Goal: Complete application form: Complete application form

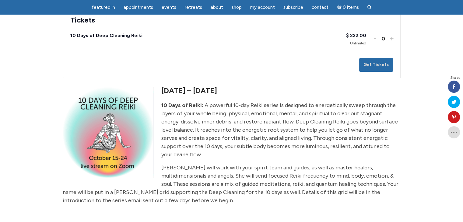
scroll to position [183, 0]
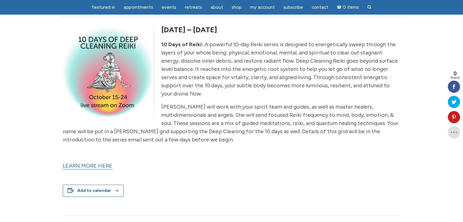
click at [92, 162] on link "LEARN MORE HERE" at bounding box center [88, 165] width 50 height 7
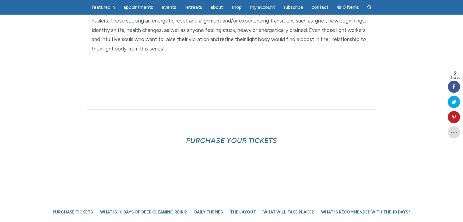
scroll to position [213, 0]
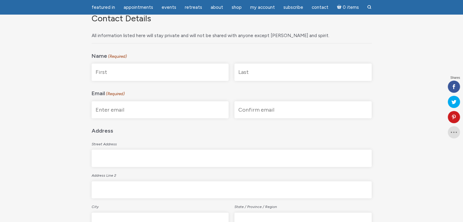
scroll to position [122, 0]
click at [134, 73] on input "First" at bounding box center [160, 71] width 137 height 17
type input "[PERSON_NAME]"
type input "Baz"
type input "bazisabelle@yahoo.ie"
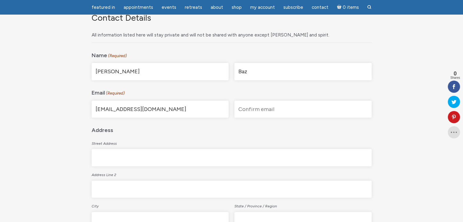
type input "bazisabelle@yahoo.ie"
type input "26 Newtownparks"
type input "Skerries"
type input "K34F750"
select select "Ireland"
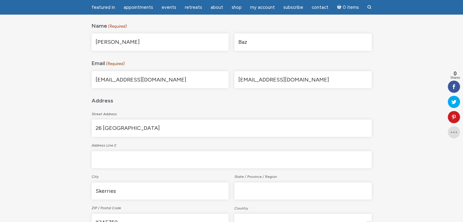
scroll to position [213, 0]
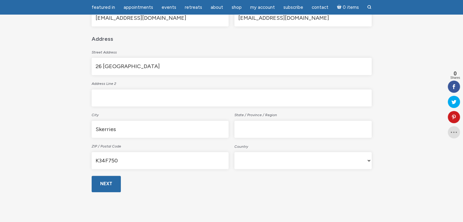
click at [261, 131] on input "State / Province / Region" at bounding box center [302, 129] width 137 height 17
type input "Dublin"
click at [108, 183] on input "Next" at bounding box center [106, 184] width 29 height 16
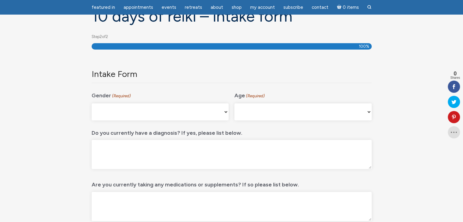
scroll to position [50, 0]
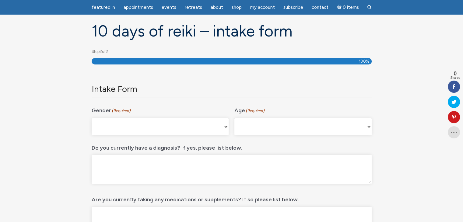
click at [131, 127] on select "Male Female Non-binary Agender My gender isn't listed Prefer Not to Answer" at bounding box center [160, 126] width 137 height 17
select select "Female"
click at [92, 118] on select "Male Female Non-binary Agender My gender isn't listed Prefer Not to Answer" at bounding box center [160, 126] width 137 height 17
click at [263, 125] on select "16-24 25-34 35-44 45-54 55-64 65+" at bounding box center [302, 126] width 137 height 17
select select "45-54"
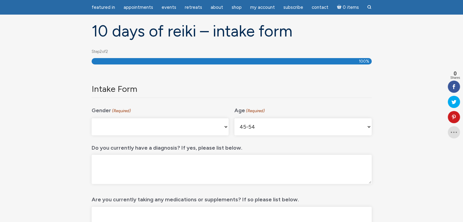
click at [234, 118] on select "16-24 25-34 35-44 45-54 55-64 65+" at bounding box center [302, 126] width 137 height 17
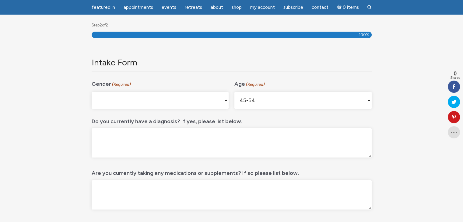
scroll to position [111, 0]
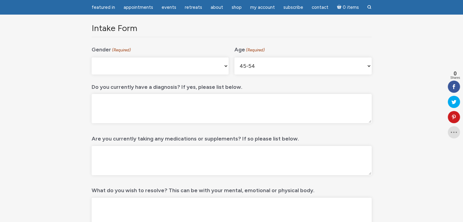
click at [152, 109] on textarea "Do you currently have a diagnosis? If yes, please list below." at bounding box center [232, 108] width 280 height 29
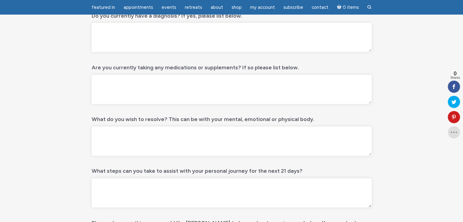
scroll to position [203, 0]
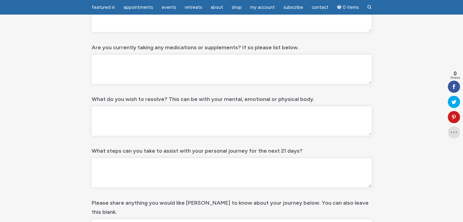
click at [124, 121] on textarea "What do you wish to resolve? This can be with your mental, emotional or physica…" at bounding box center [232, 120] width 280 height 29
click at [0, 160] on section "10 days of Reiki – Intake form Step 2 of 2 100% Email This field is for validat…" at bounding box center [231, 81] width 463 height 470
click at [190, 114] on textarea "I want to finally embrace my full power as" at bounding box center [232, 120] width 280 height 29
click at [331, 113] on textarea "I want to finally embrace my full power in this life that I have incarnated. I …" at bounding box center [232, 120] width 280 height 29
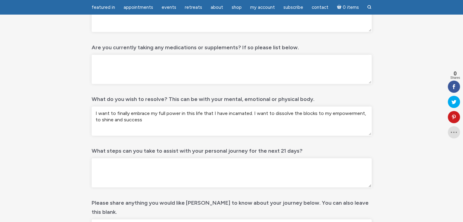
drag, startPoint x: 291, startPoint y: 114, endPoint x: 298, endPoint y: 116, distance: 7.2
click at [298, 116] on textarea "I want to finally embrace my full power in this life that I have incarnated. I …" at bounding box center [232, 120] width 280 height 29
click at [322, 113] on textarea "I want to finally embrace my full power in this life that I have incarnated. I …" at bounding box center [232, 120] width 280 height 29
click at [363, 117] on textarea "I want to finally embrace my full power in this life that I have incarnated. I …" at bounding box center [232, 120] width 280 height 29
drag, startPoint x: 327, startPoint y: 113, endPoint x: 358, endPoint y: 114, distance: 30.4
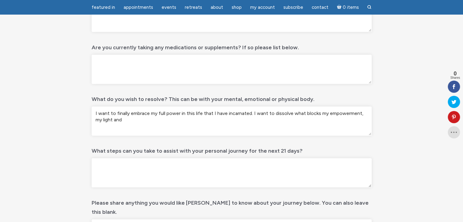
click at [358, 114] on textarea "I want to finally embrace my full power in this life that I have incarnated. I …" at bounding box center [232, 120] width 280 height 29
drag, startPoint x: 318, startPoint y: 113, endPoint x: 344, endPoint y: 122, distance: 27.7
click at [344, 122] on textarea "I want to finally embrace my full power in this life that I have incarnated. I …" at bounding box center [232, 120] width 280 height 29
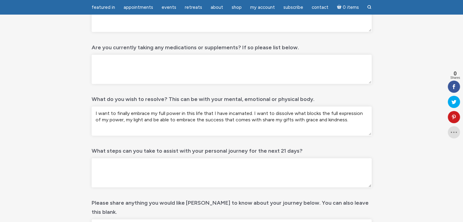
click at [338, 121] on textarea "I want to finally embrace my full power in this life that I have incarnated. I …" at bounding box center [232, 120] width 280 height 29
click at [309, 121] on textarea "I want to finally embrace my full power in this life that I have incarnated. I …" at bounding box center [232, 120] width 280 height 29
click at [330, 120] on textarea "I want to finally embrace my full power in this life that I have incarnated. I …" at bounding box center [232, 120] width 280 height 29
click at [252, 115] on textarea "I want to finally embrace my full power in this life that I have incarnated. I …" at bounding box center [232, 120] width 280 height 29
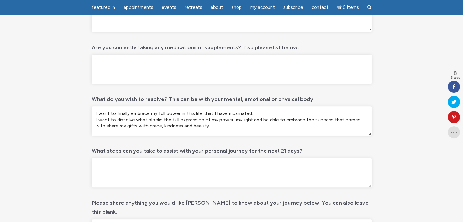
drag, startPoint x: 260, startPoint y: 120, endPoint x: 271, endPoint y: 119, distance: 11.0
click at [260, 120] on textarea "I want to finally embrace my full power in this life that I have incarnated. I …" at bounding box center [232, 120] width 280 height 29
click at [280, 120] on textarea "I want to finally embrace my full power in this life that I have incarnated. I …" at bounding box center [232, 120] width 280 height 29
click at [213, 127] on textarea "I want to finally embrace my full power in this life that I have incarnated. I …" at bounding box center [232, 120] width 280 height 29
click at [318, 127] on textarea "I want to finally embrace my full power in this life that I have incarnated. I …" at bounding box center [232, 120] width 280 height 29
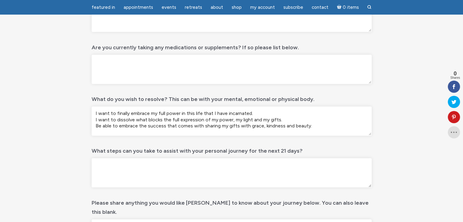
scroll to position [0, 0]
type textarea "I want to finally embrace my full power in this life that I have incarnated. I …"
click at [119, 168] on textarea "What steps can you take to assist with your personal journey for the next 21 da…" at bounding box center [232, 172] width 280 height 29
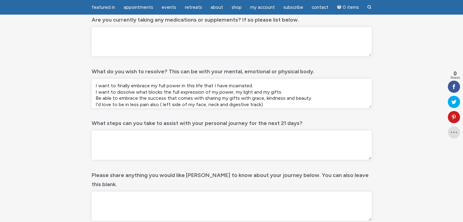
scroll to position [263, 0]
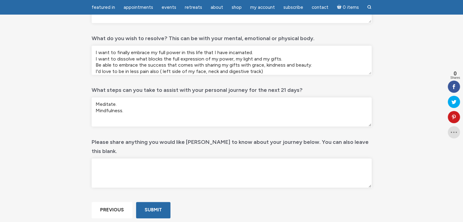
drag, startPoint x: 133, startPoint y: 110, endPoint x: 96, endPoint y: 111, distance: 36.5
click at [96, 111] on textarea "Meditate. Mindfulness." at bounding box center [232, 111] width 280 height 29
drag, startPoint x: 115, startPoint y: 105, endPoint x: 118, endPoint y: 104, distance: 3.2
click at [115, 105] on textarea "Meditate." at bounding box center [232, 111] width 280 height 29
click at [234, 104] on textarea "Meditate daily (I am not great at it, so that is a commitment)." at bounding box center [232, 111] width 280 height 29
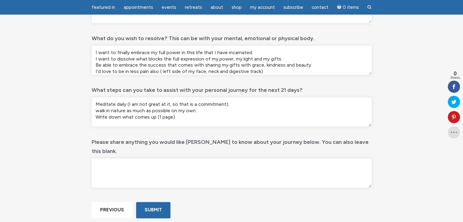
scroll to position [0, 0]
type textarea "Meditate daily (I am not great at it, so that is a commitment). walk in nature …"
click at [108, 158] on textarea "Please share anything you would like Jamie to know about your journey below. Yo…" at bounding box center [232, 172] width 280 height 29
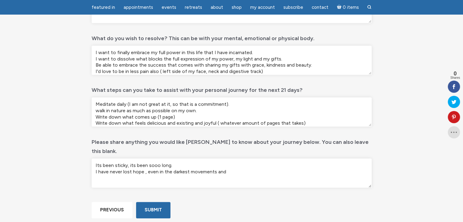
click at [231, 163] on textarea "Its been sticky, its been sooo long. I have never lost hope , even in the darke…" at bounding box center [232, 172] width 280 height 29
click at [143, 165] on textarea "Its been sticky, its been sooo long. I have never lost hope , even in the darke…" at bounding box center [232, 172] width 280 height 29
click at [226, 162] on textarea "Its been sticky, its been sooo long. I have never lost hope, even in the darkes…" at bounding box center [232, 172] width 280 height 29
drag, startPoint x: 168, startPoint y: 156, endPoint x: 204, endPoint y: 167, distance: 36.9
click at [168, 158] on textarea "Its been sticky, its been sooo long. I have never lost hope, even in the darkes…" at bounding box center [232, 172] width 280 height 29
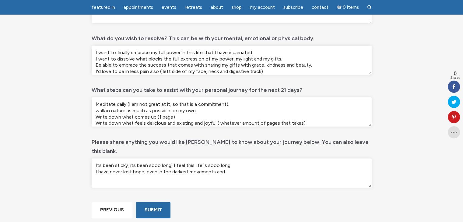
click at [228, 163] on textarea "Its been sticky, its been sooo long, I feel this life is sooo long. I have neve…" at bounding box center [232, 172] width 280 height 29
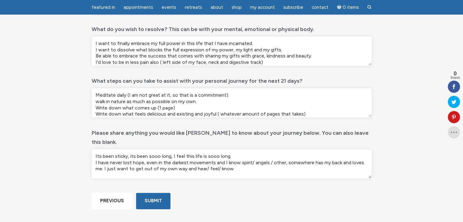
scroll to position [263, 0]
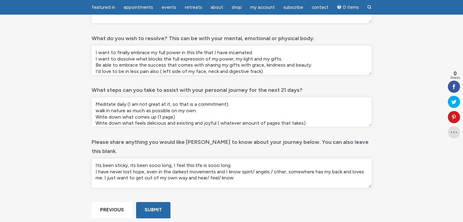
drag, startPoint x: 101, startPoint y: 157, endPoint x: 96, endPoint y: 156, distance: 5.2
click at [96, 158] on textarea "Its been sticky, its been sooo long, I feel this life is sooo long. I have neve…" at bounding box center [232, 172] width 280 height 29
click at [123, 158] on textarea "This life timehas been sticky, its been sooo long, I feel this life is sooo lon…" at bounding box center [232, 172] width 280 height 29
drag, startPoint x: 160, startPoint y: 157, endPoint x: 200, endPoint y: 158, distance: 39.3
click at [200, 158] on textarea "This life time has been sticky, its been sooo long, I feel this life is sooo lo…" at bounding box center [232, 172] width 280 height 29
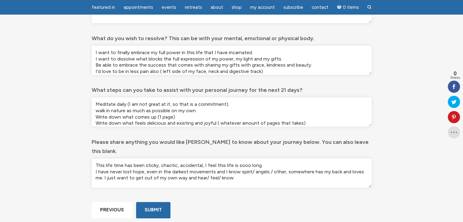
drag, startPoint x: 178, startPoint y: 156, endPoint x: 201, endPoint y: 157, distance: 22.5
click at [201, 158] on textarea "This life time has been sticky, chaotic, accidental, I feel this life is sooo l…" at bounding box center [232, 172] width 280 height 29
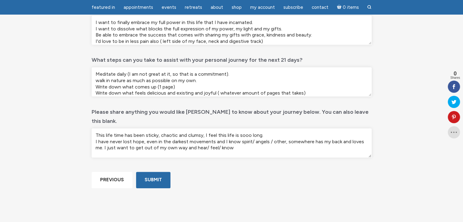
scroll to position [294, 0]
click at [275, 128] on textarea "This life time has been sticky, chaotic and clumsy, I feel this life is sooo lo…" at bounding box center [232, 142] width 280 height 29
click at [284, 128] on textarea "This life time has been sticky, chaotic and clumsy, I feel this life is sooo lo…" at bounding box center [232, 142] width 280 height 29
drag, startPoint x: 261, startPoint y: 125, endPoint x: 365, endPoint y: 125, distance: 104.0
click at [365, 128] on textarea "This life time has been sticky, chaotic and clumsy, I feel this life is sooo lo…" at bounding box center [232, 142] width 280 height 29
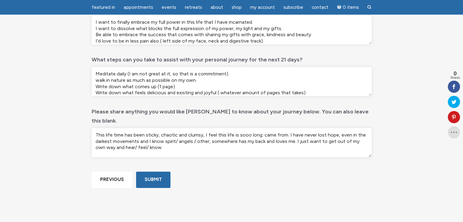
drag, startPoint x: 286, startPoint y: 127, endPoint x: 262, endPoint y: 127, distance: 24.3
click at [262, 128] on textarea "This life time has been sticky, chaotic and clumsy, I feel this life is sooo lo…" at bounding box center [232, 142] width 280 height 29
click at [154, 140] on textarea "This life time has been sticky, chaotic and clumsy, I feel this life is sooo lo…" at bounding box center [232, 142] width 280 height 29
click at [275, 133] on textarea "This life time has been sticky, chaotic and clumsy, I feel this life is sooo lo…" at bounding box center [232, 142] width 280 height 29
click at [279, 132] on textarea "This life time has been sticky, chaotic and clumsy, I feel this life is sooo lo…" at bounding box center [232, 142] width 280 height 29
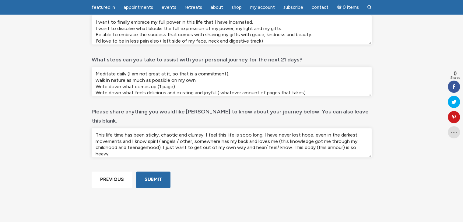
click at [147, 139] on textarea "This life time has been sticky, chaotic and clumsy, I feel this life is sooo lo…" at bounding box center [232, 142] width 280 height 29
click at [164, 138] on textarea "This life time has been sticky, chaotic and clumsy, I feel this life is sooo lo…" at bounding box center [232, 142] width 280 height 29
click at [288, 140] on textarea "This life time has been sticky, chaotic and clumsy, I feel this life is sooo lo…" at bounding box center [232, 142] width 280 height 29
click at [304, 138] on textarea "This life time has been sticky, chaotic and clumsy, I feel this life is sooo lo…" at bounding box center [232, 142] width 280 height 29
click at [214, 145] on textarea "This life time has been sticky, chaotic and clumsy, I feel this life is sooo lo…" at bounding box center [232, 142] width 280 height 29
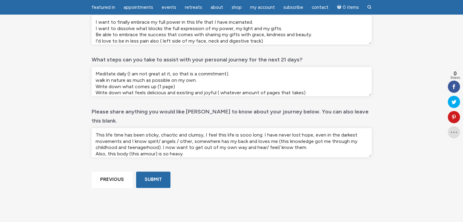
scroll to position [0, 0]
drag, startPoint x: 208, startPoint y: 144, endPoint x: 220, endPoint y: 142, distance: 11.7
click at [208, 144] on textarea "This life time has been sticky, chaotic and clumsy, I feel this life is sooo lo…" at bounding box center [232, 142] width 280 height 29
click at [185, 144] on textarea "This life time has been sticky, chaotic and clumsy, I feel this life is sooo lo…" at bounding box center [232, 142] width 280 height 29
click at [208, 145] on textarea "This life time has been sticky, chaotic and clumsy, I feel this life is sooo lo…" at bounding box center [232, 142] width 280 height 29
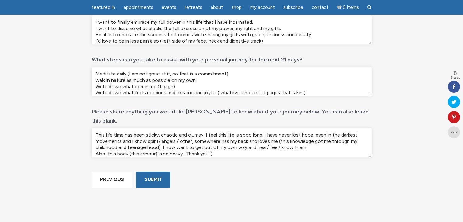
click at [218, 145] on textarea "This life time has been sticky, chaotic and clumsy, I feel this life is sooo lo…" at bounding box center [232, 142] width 280 height 29
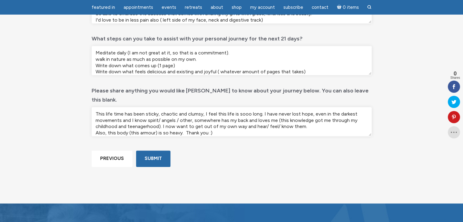
scroll to position [324, 0]
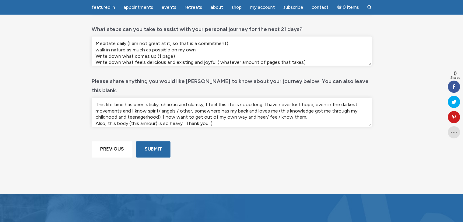
type textarea "This life time has been sticky, chaotic and clumsy, I feel this life is sooo lo…"
click at [98, 49] on textarea "Meditate daily (I am not great at it, so that is a commitment). walk in nature …" at bounding box center [232, 51] width 280 height 29
type textarea "Meditate daily (I am not great at it, so that is a commitment). Walk in nature …"
click at [157, 98] on textarea "This life time has been sticky, chaotic and clumsy, I feel this life is sooo lo…" at bounding box center [232, 112] width 280 height 29
drag, startPoint x: 170, startPoint y: 95, endPoint x: 159, endPoint y: 97, distance: 11.2
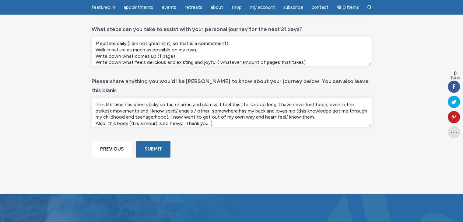
click at [159, 98] on textarea "This life time has been sticky so far, chaotic and clumsy, I feel this life is …" at bounding box center [232, 112] width 280 height 29
click at [95, 98] on textarea "This life time has been sticky, chaotic and clumsy, I feel this life is sooo lo…" at bounding box center [232, 112] width 280 height 29
click at [217, 98] on textarea "So far, this life time has been sticky, chaotic and clumsy, I feel this life is…" at bounding box center [232, 112] width 280 height 29
click at [317, 107] on textarea "So far, this life time has been sticky, chaotic and clumsy. I feel this life is…" at bounding box center [232, 112] width 280 height 29
click at [113, 113] on textarea "So far, this life time has been sticky, chaotic and clumsy. I feel this life is…" at bounding box center [232, 112] width 280 height 29
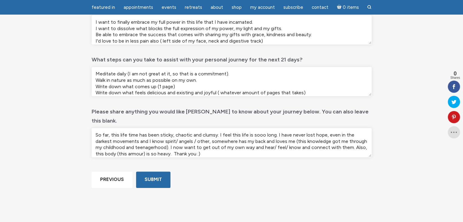
scroll to position [416, 0]
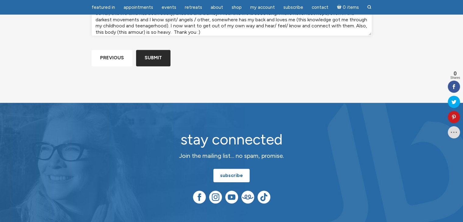
type textarea "So far, this life time has been sticky, chaotic and clumsy. I feel this life is…"
click at [151, 66] on input "Submit" at bounding box center [153, 58] width 34 height 16
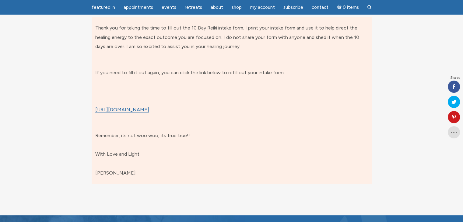
scroll to position [81, 0]
